Goal: Download file/media

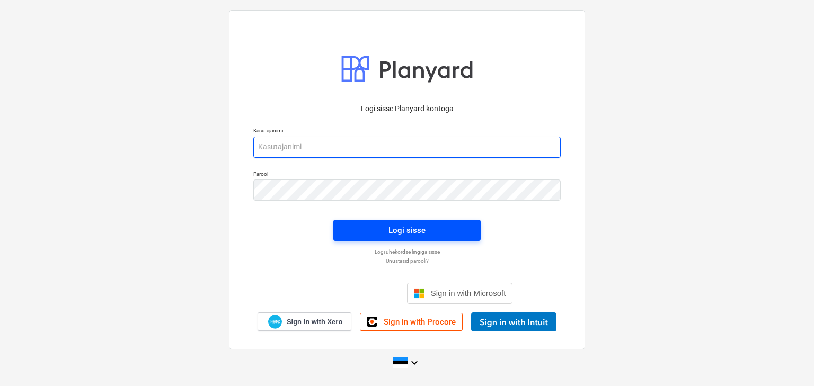
type input "[EMAIL_ADDRESS][DOMAIN_NAME]"
click at [372, 233] on span "Logi sisse" at bounding box center [407, 231] width 122 height 14
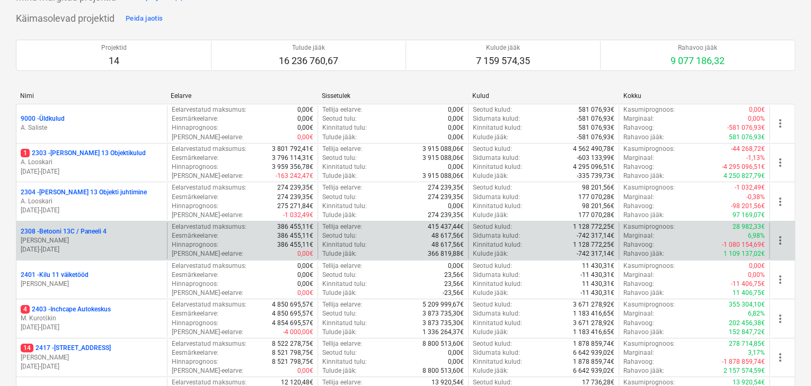
scroll to position [127, 0]
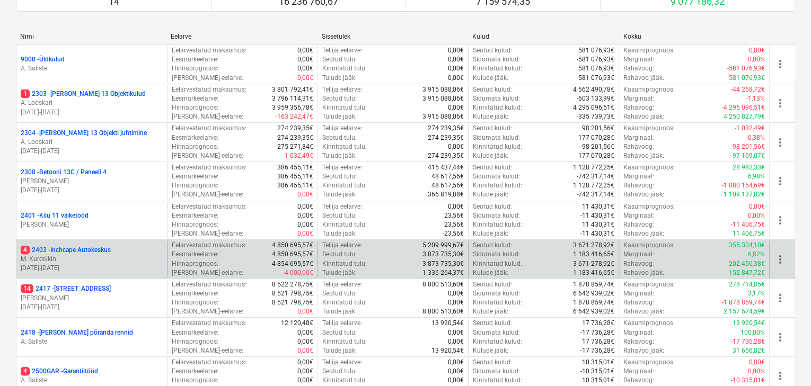
click at [72, 250] on p "4 2403 - Inchcape Autokeskus" at bounding box center [66, 250] width 90 height 9
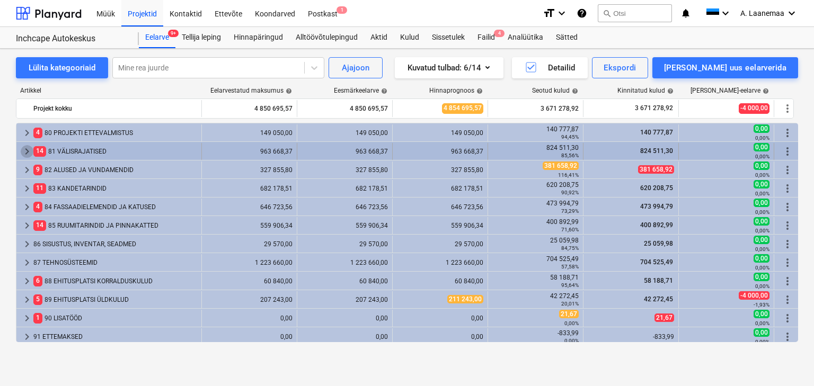
click at [28, 149] on span "keyboard_arrow_right" at bounding box center [27, 151] width 13 height 13
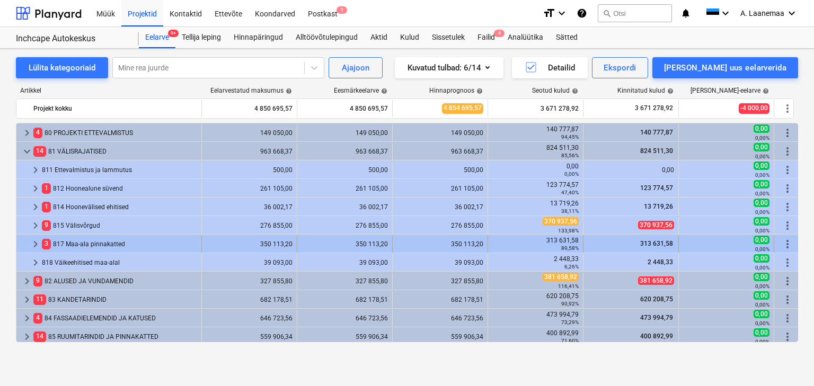
click at [39, 240] on span "keyboard_arrow_right" at bounding box center [35, 244] width 13 height 13
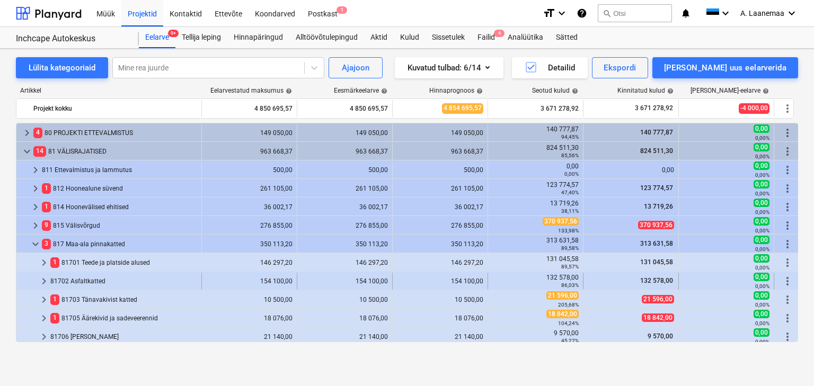
click at [45, 280] on span "keyboard_arrow_right" at bounding box center [44, 281] width 13 height 13
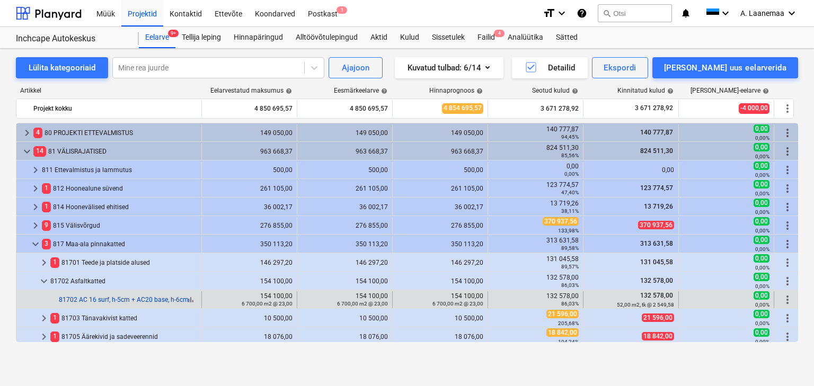
click at [104, 301] on link "81702 AC 16 surf, h-5cm + AC20 base, h-6cm" at bounding box center [124, 299] width 130 height 7
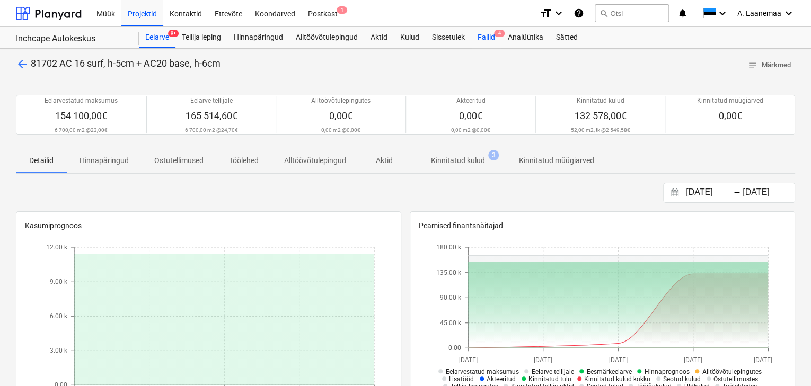
click at [493, 36] on div "Failid 4" at bounding box center [486, 37] width 30 height 21
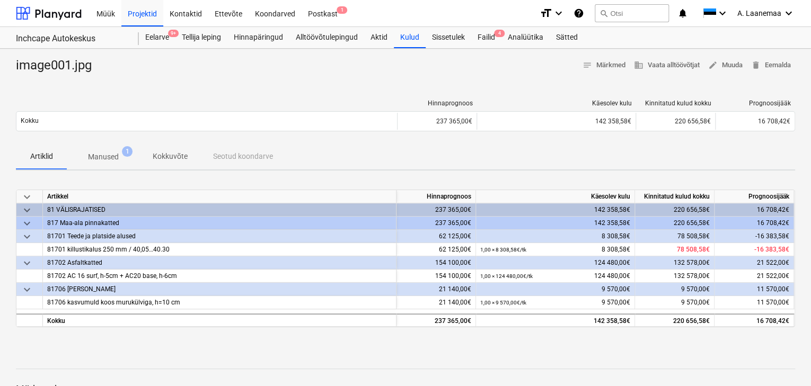
click at [114, 158] on p "Manused" at bounding box center [103, 157] width 31 height 11
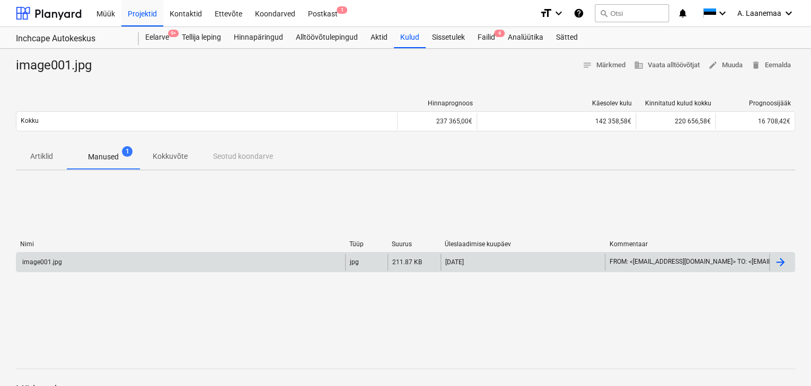
click at [32, 259] on div "image001.jpg" at bounding box center [41, 262] width 41 height 7
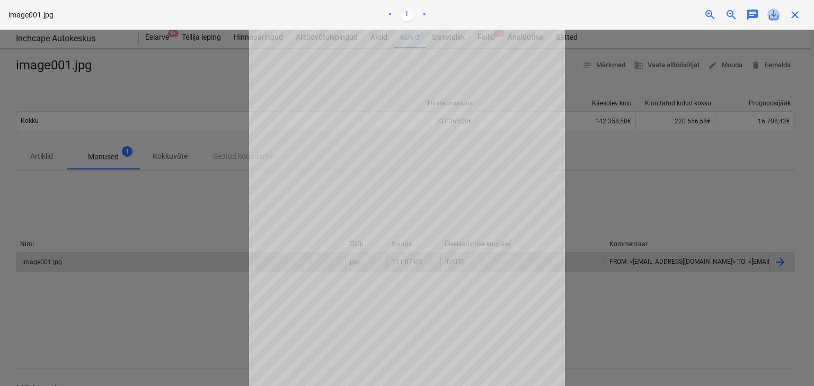
click at [771, 19] on span "save_alt" at bounding box center [773, 14] width 13 height 13
